Goal: Transaction & Acquisition: Obtain resource

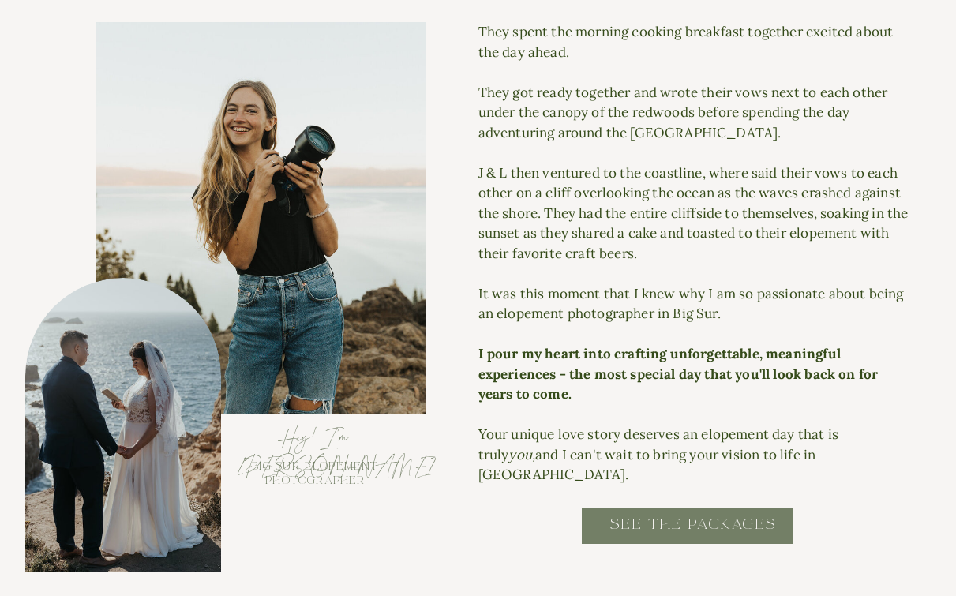
scroll to position [1595, 0]
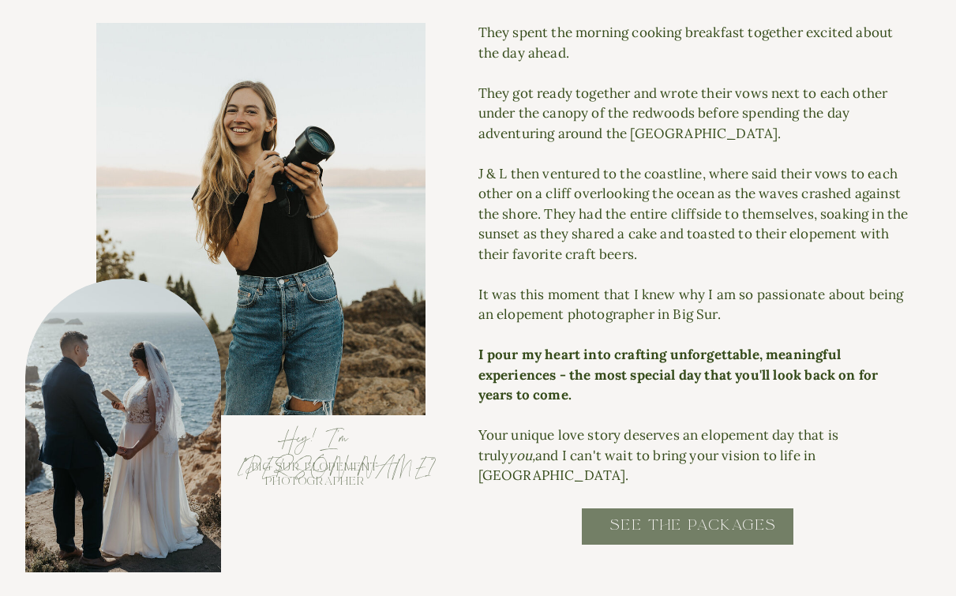
click at [675, 527] on h2 "SEE THE PACKAGES" at bounding box center [693, 533] width 318 height 36
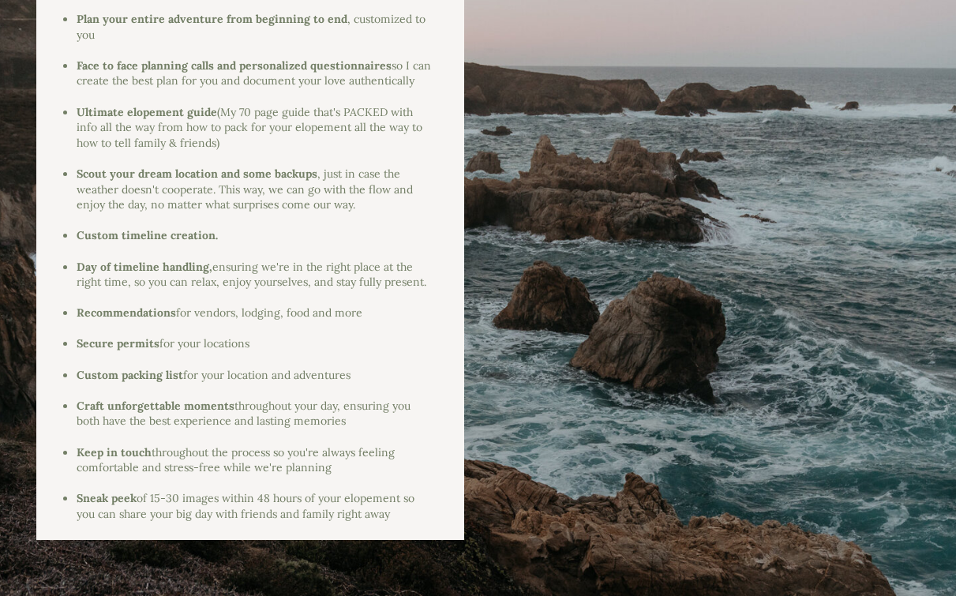
scroll to position [2085, 0]
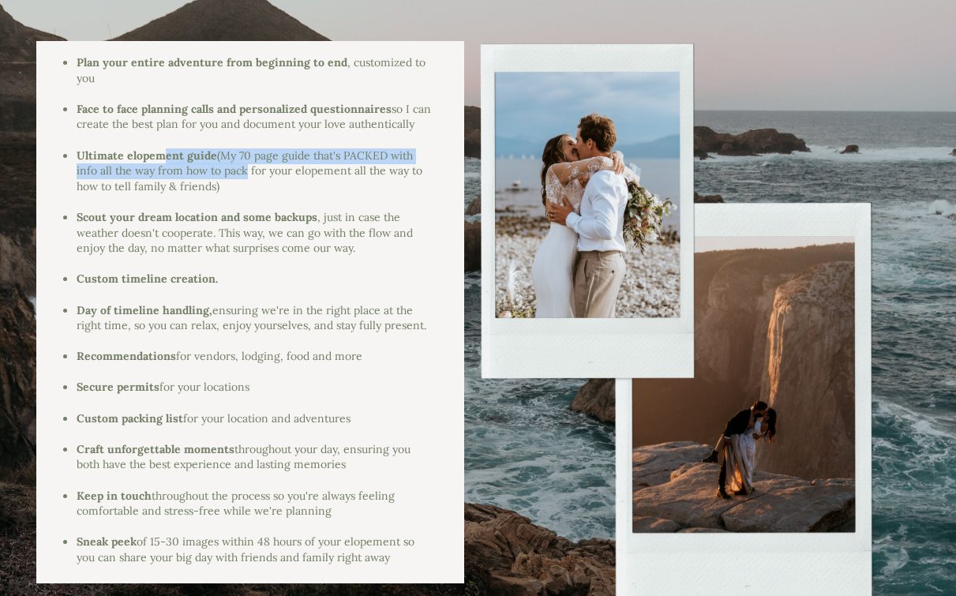
drag, startPoint x: 238, startPoint y: 167, endPoint x: 165, endPoint y: 159, distance: 73.9
click at [165, 159] on li "Ultimate elopement guide (My 70 page guide that's PACKED with info all the way …" at bounding box center [254, 171] width 356 height 47
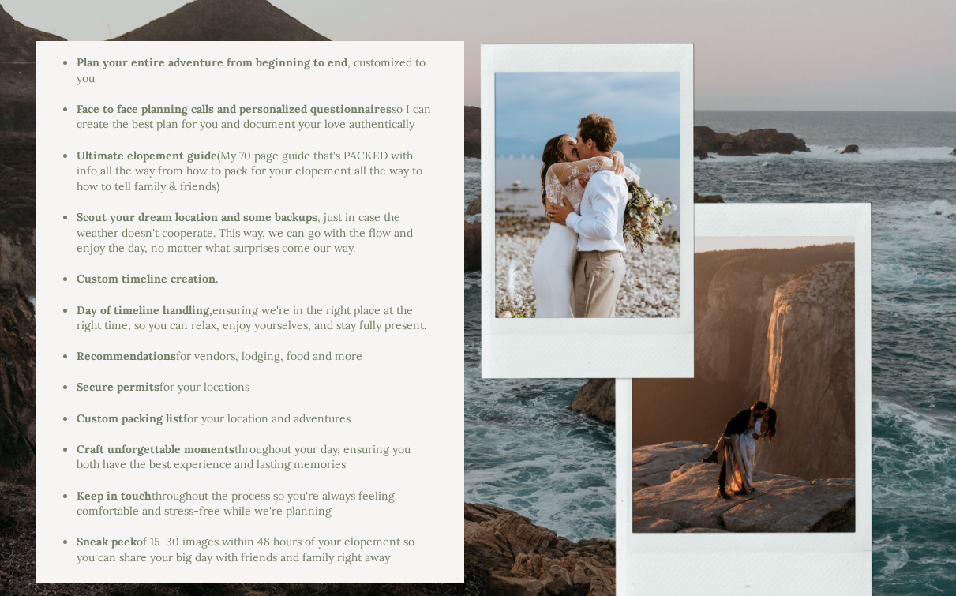
click at [188, 181] on span "(My 70 page guide that's PACKED with info all the way from how to pack for your…" at bounding box center [250, 170] width 346 height 45
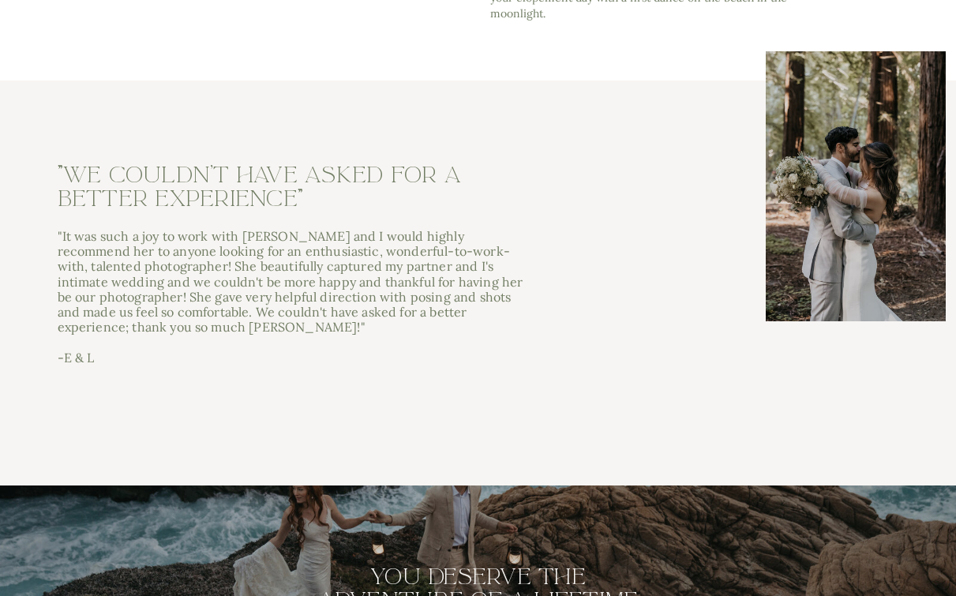
scroll to position [5004, 0]
